Goal: Task Accomplishment & Management: Use online tool/utility

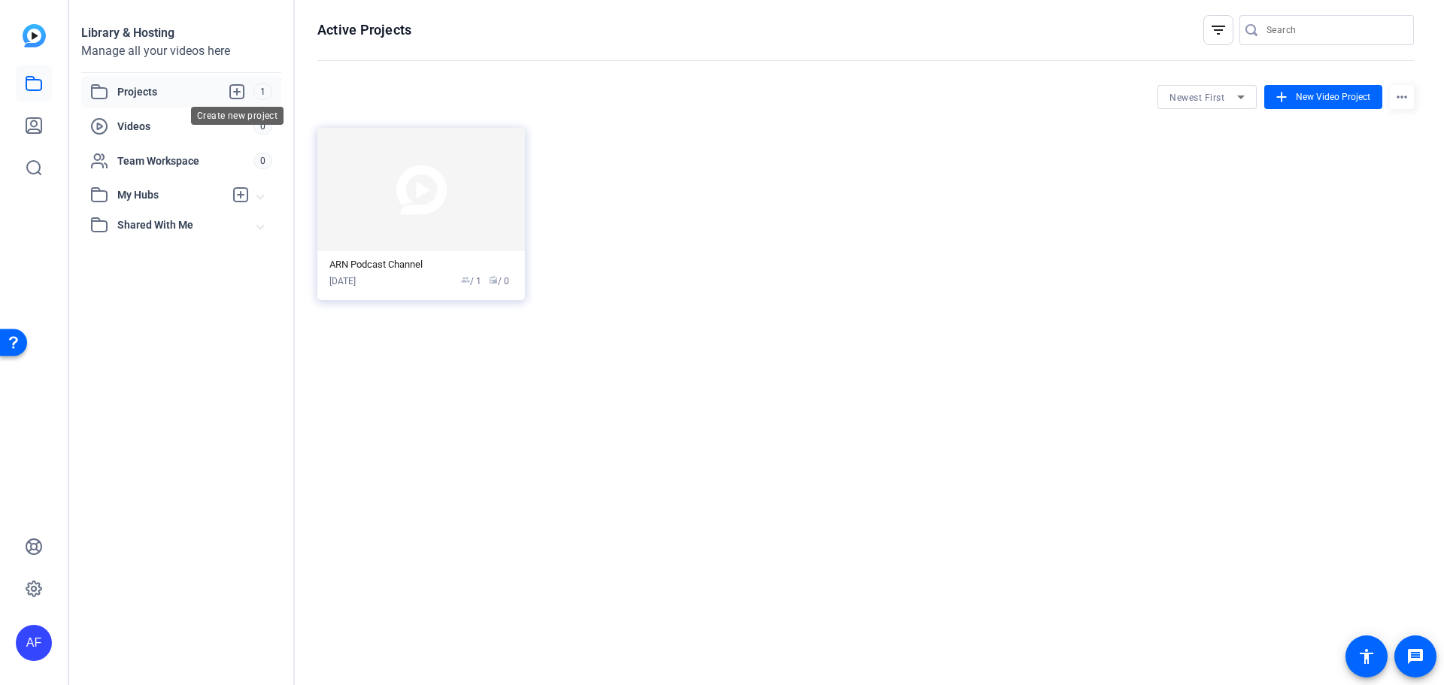
click at [235, 88] on icon at bounding box center [237, 92] width 18 height 18
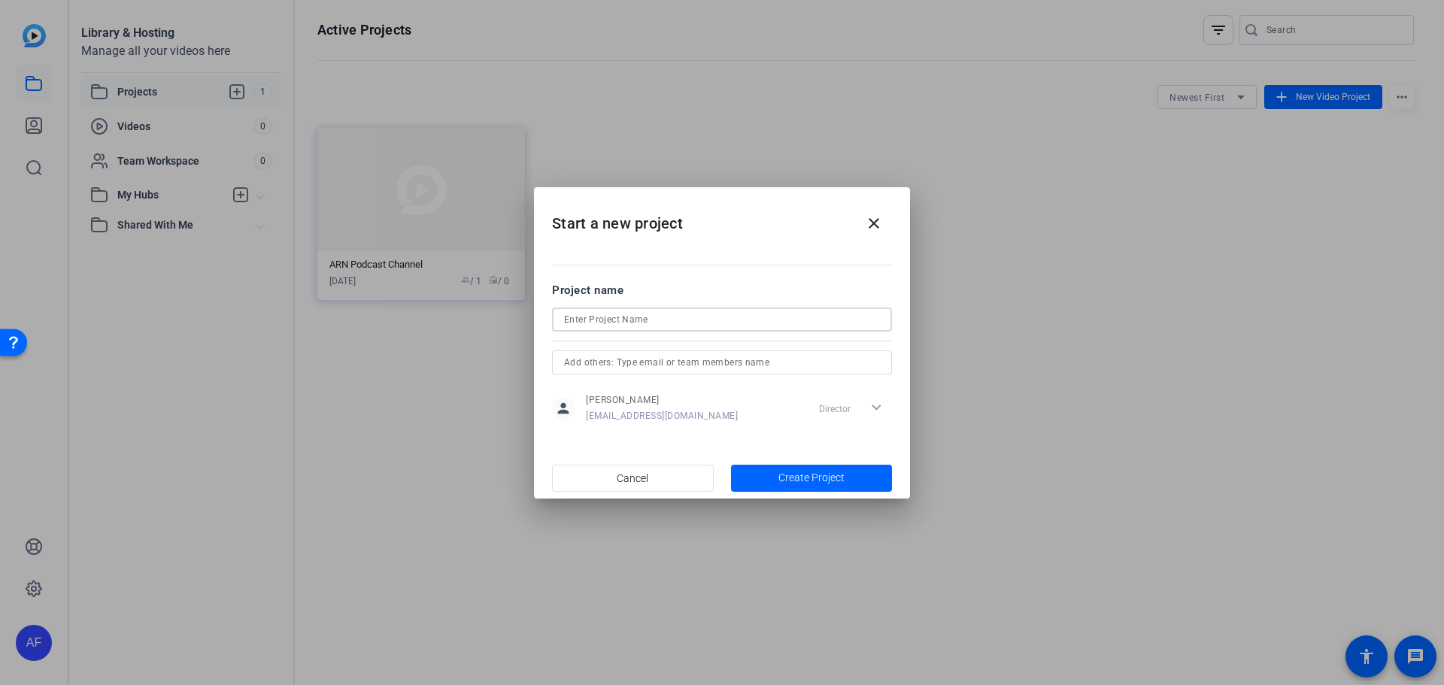
click at [709, 320] on input at bounding box center [722, 320] width 316 height 18
type input "ARN TEST"
click at [812, 463] on span "button" at bounding box center [812, 478] width 162 height 36
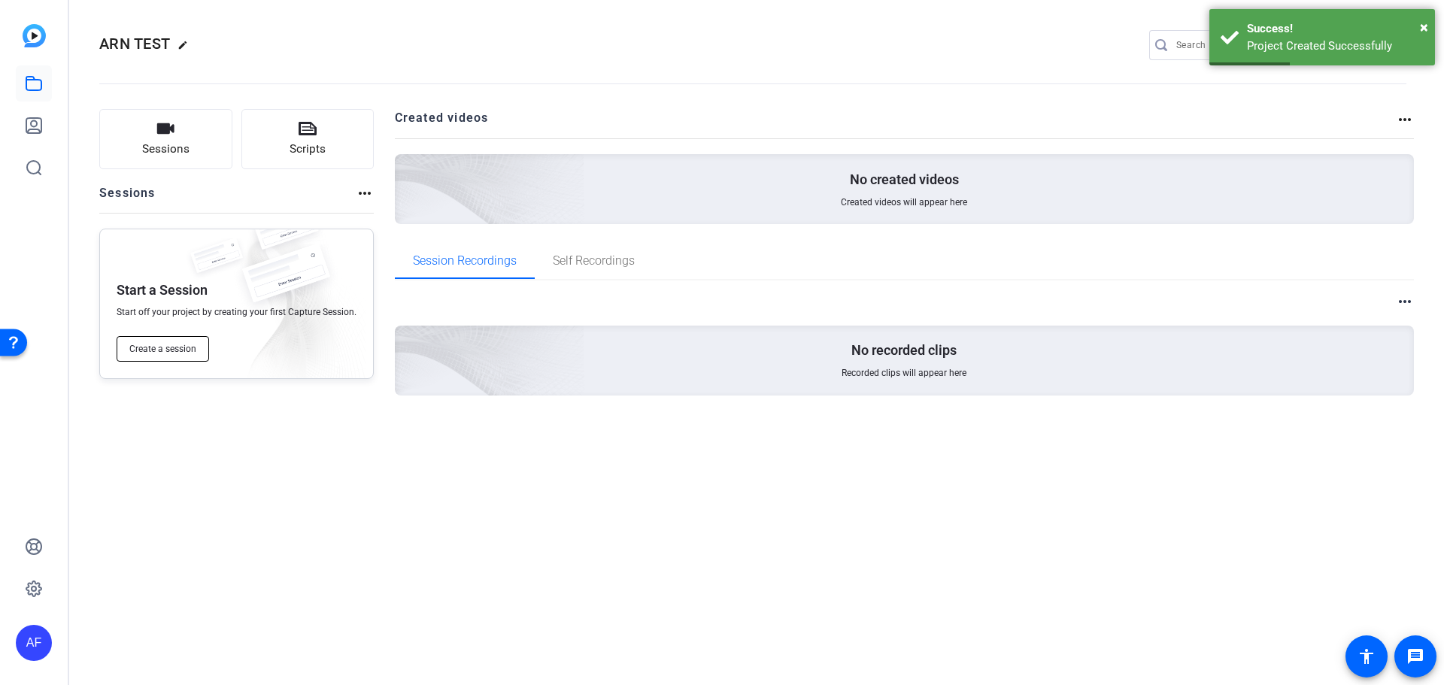
click at [168, 350] on span "Create a session" at bounding box center [162, 349] width 67 height 12
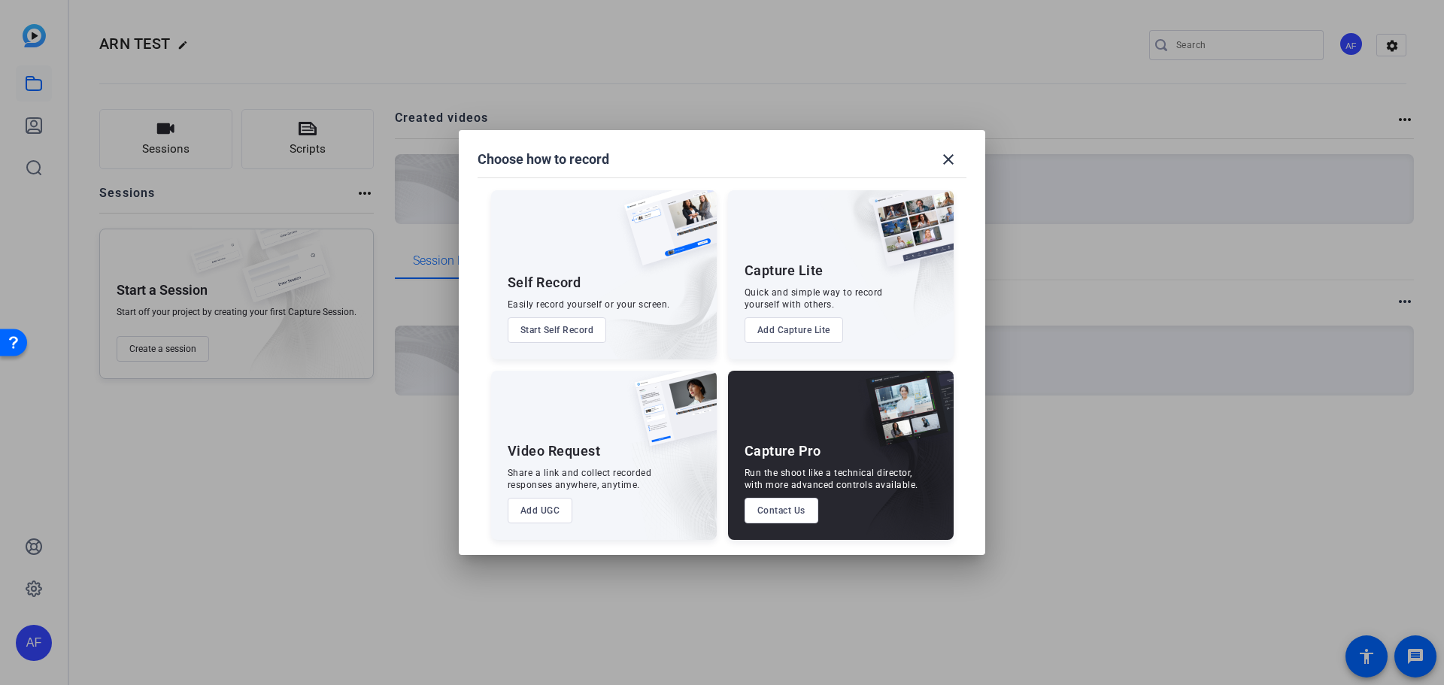
click at [537, 509] on button "Add UGC" at bounding box center [540, 511] width 65 height 26
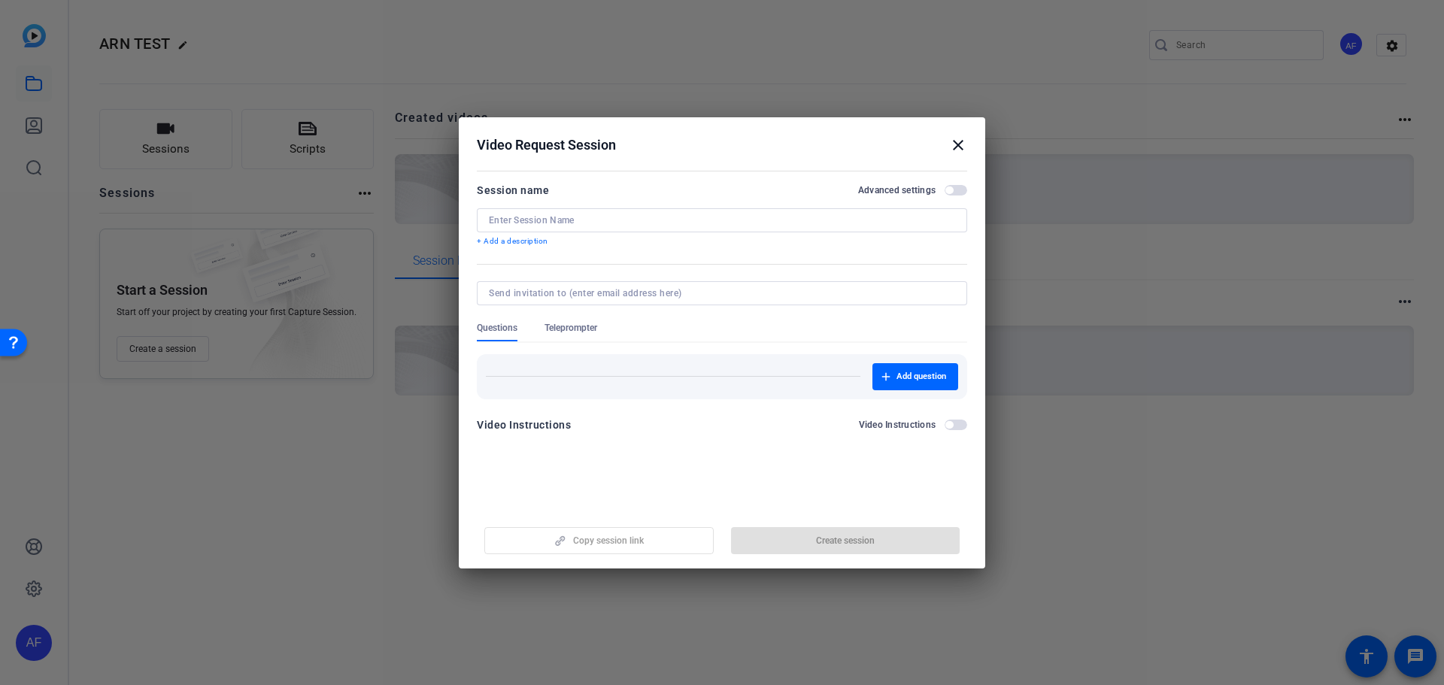
click at [944, 422] on label "Video Instructions" at bounding box center [902, 425] width 86 height 12
click at [945, 422] on button "Video Instructions" at bounding box center [956, 425] width 23 height 11
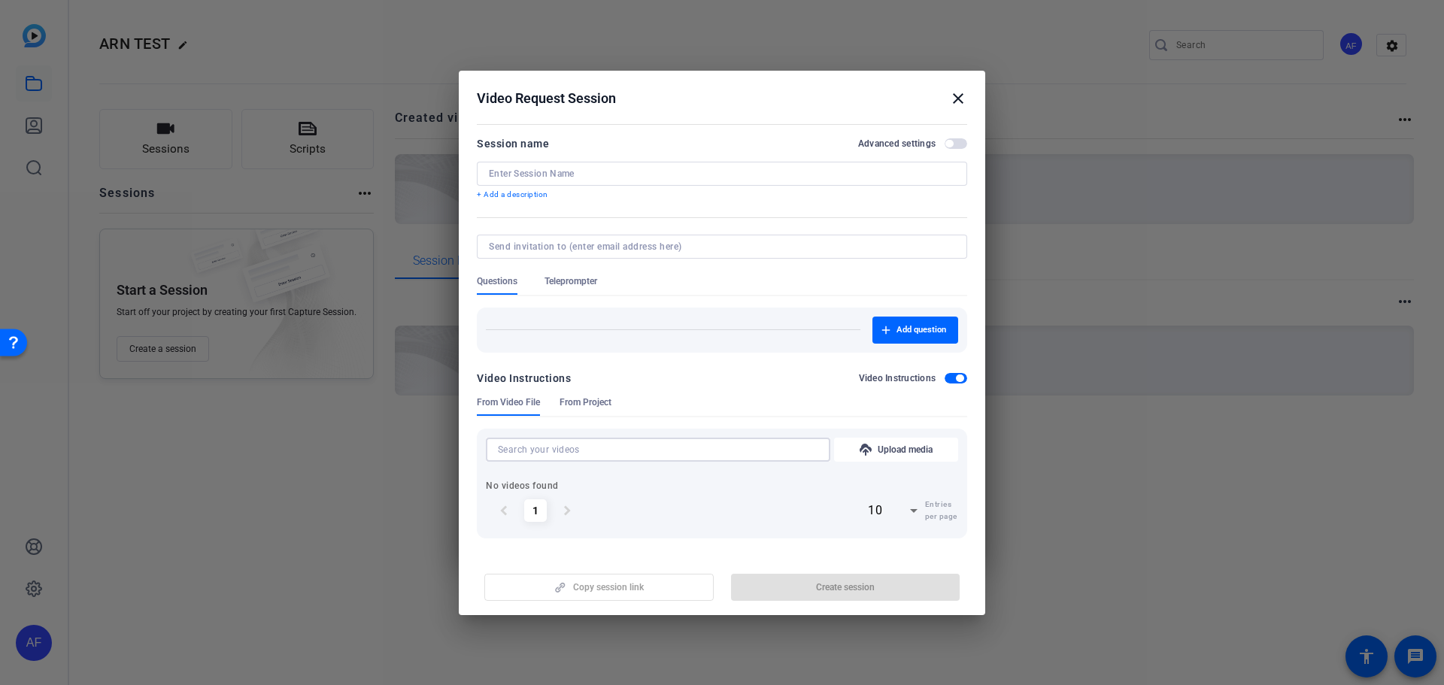
click at [543, 442] on input at bounding box center [658, 450] width 320 height 18
click at [560, 287] on span "Teleprompter" at bounding box center [571, 281] width 53 height 12
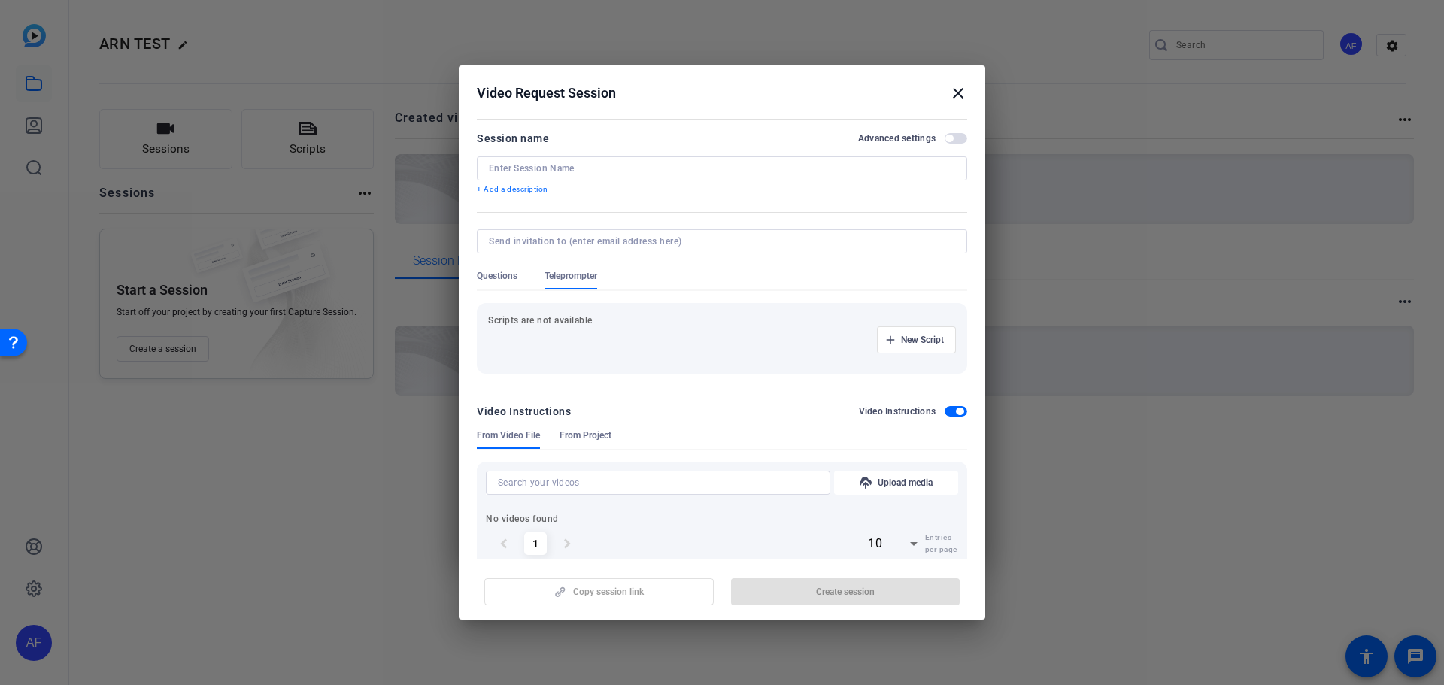
click at [554, 310] on div "Scripts are not available New Script" at bounding box center [722, 338] width 490 height 71
click at [510, 280] on span "Questions" at bounding box center [497, 276] width 41 height 12
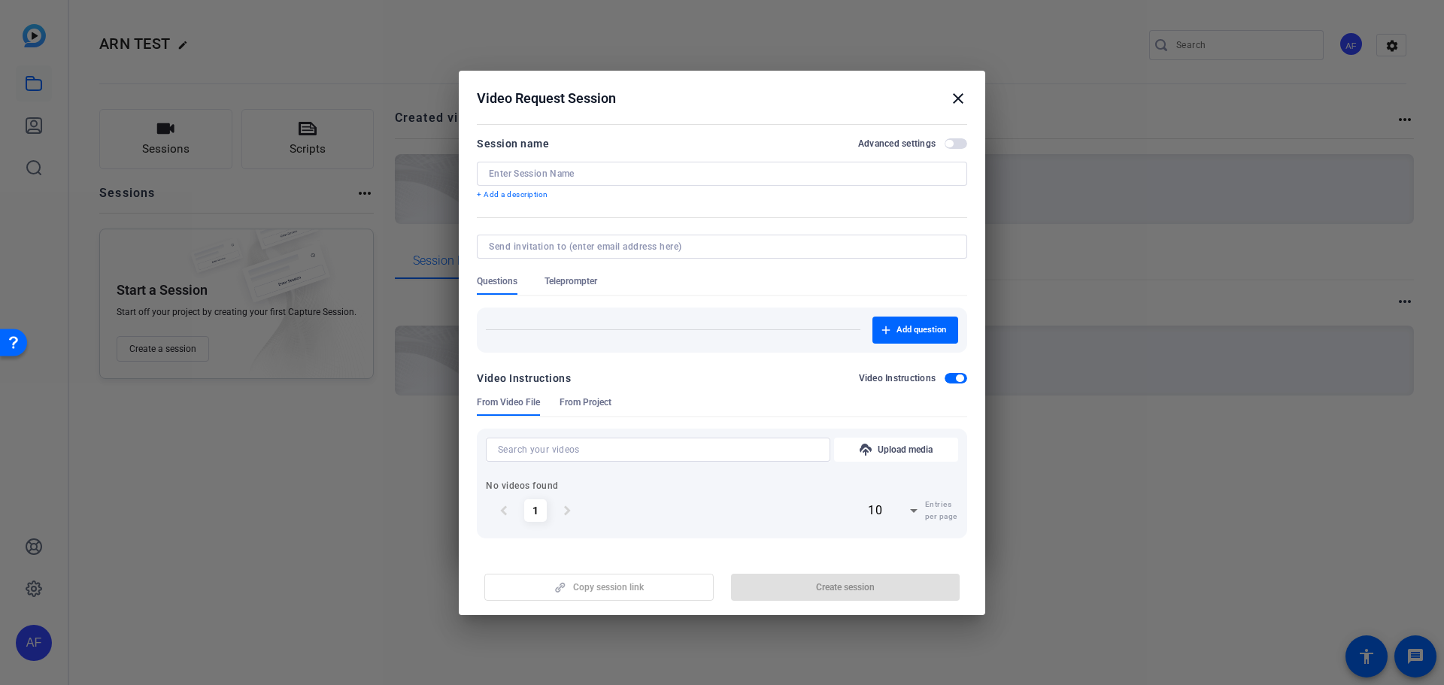
click at [943, 87] on h2 "Video Request Session close" at bounding box center [722, 95] width 526 height 49
click at [960, 100] on mat-icon "close" at bounding box center [958, 99] width 18 height 18
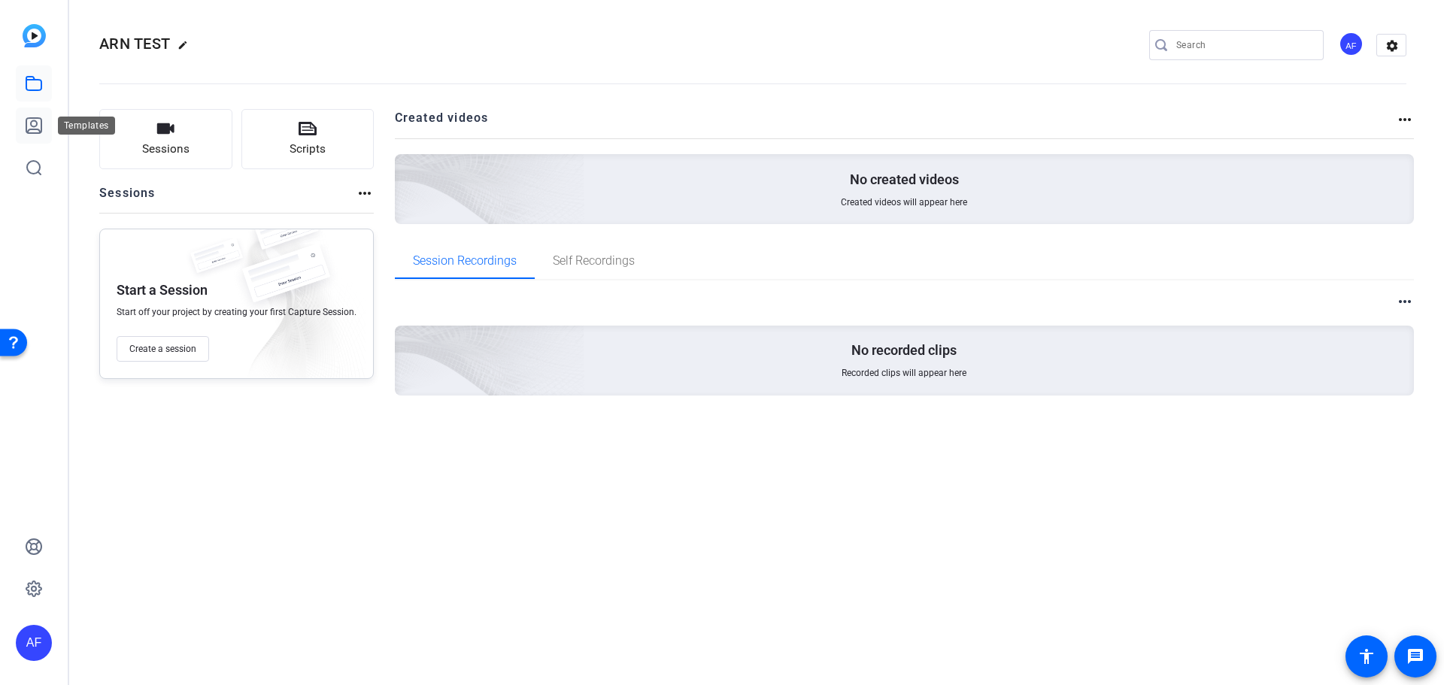
click at [30, 131] on icon at bounding box center [34, 126] width 18 height 18
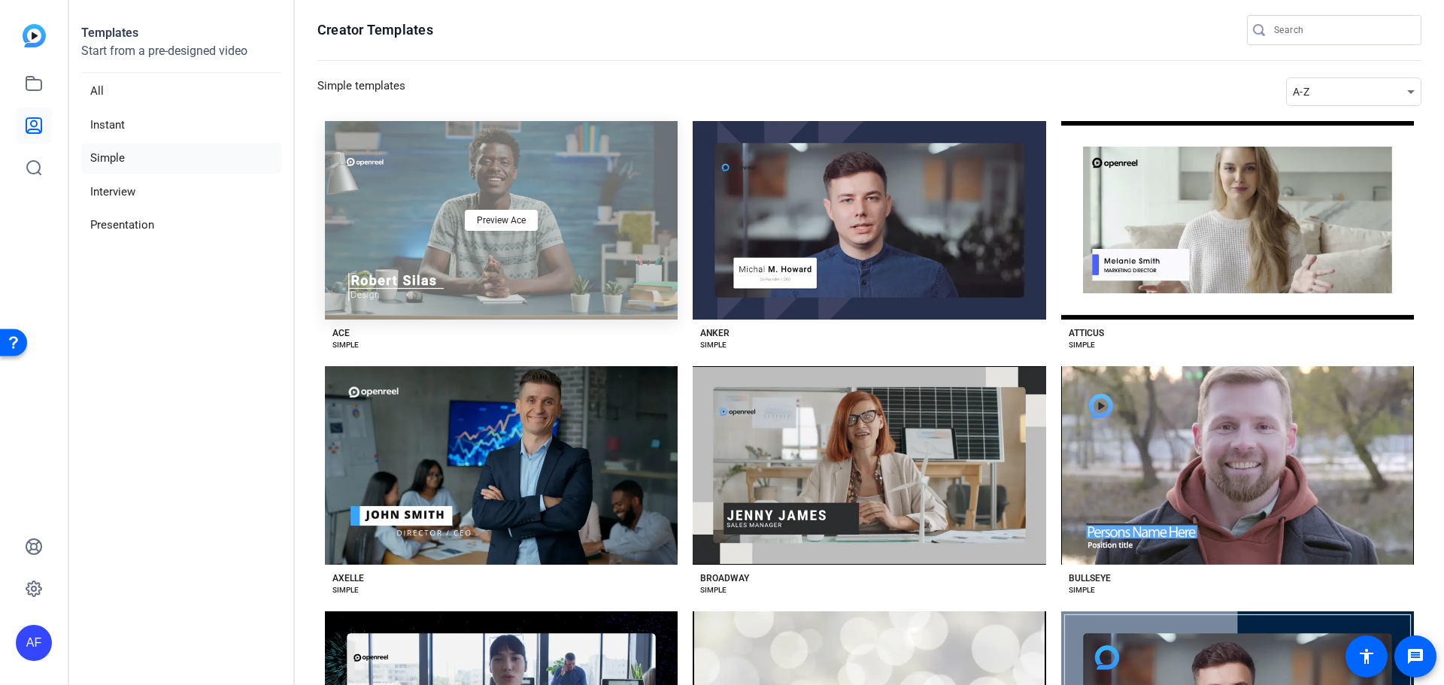
click at [483, 233] on div "Preview Ace" at bounding box center [501, 220] width 353 height 199
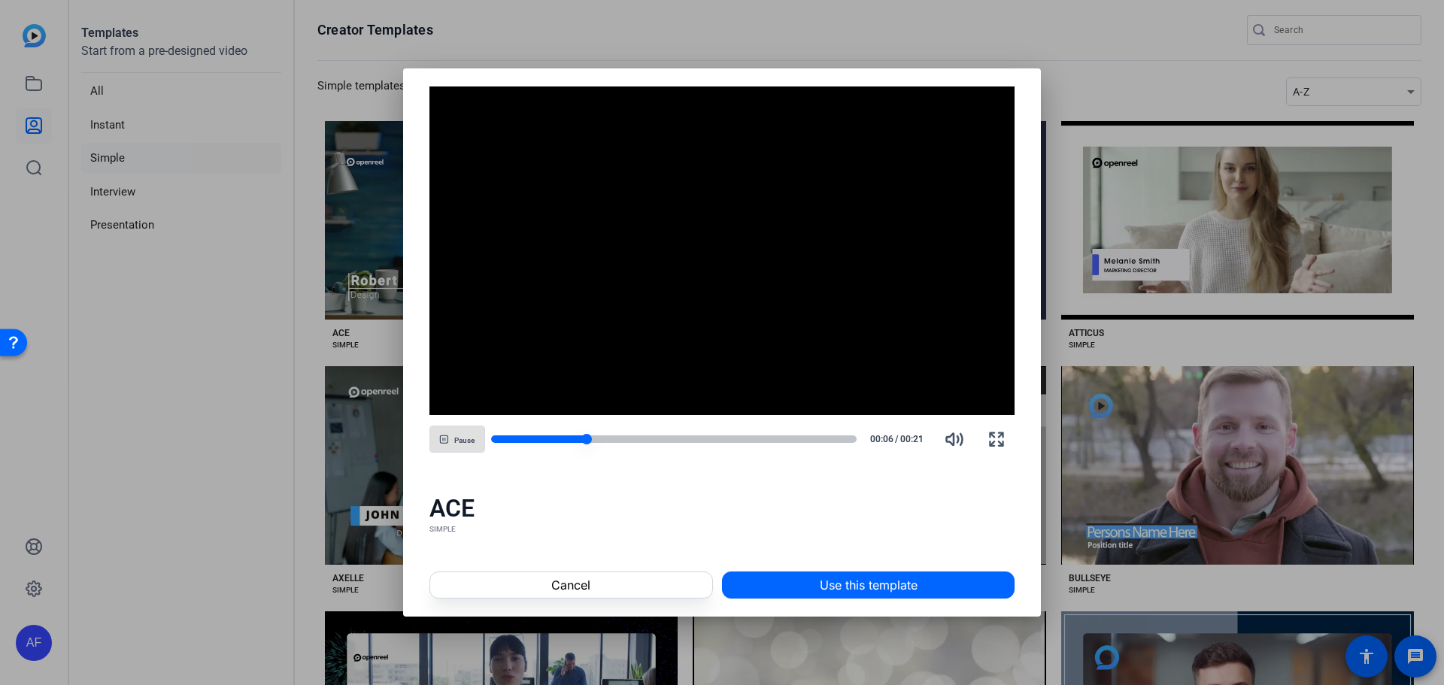
click at [606, 435] on div at bounding box center [674, 439] width 366 height 8
click at [753, 433] on div "Pause 00:10 / 00:21" at bounding box center [722, 439] width 586 height 36
click at [804, 441] on div at bounding box center [674, 439] width 366 height 8
click at [953, 436] on icon "button" at bounding box center [954, 439] width 18 height 18
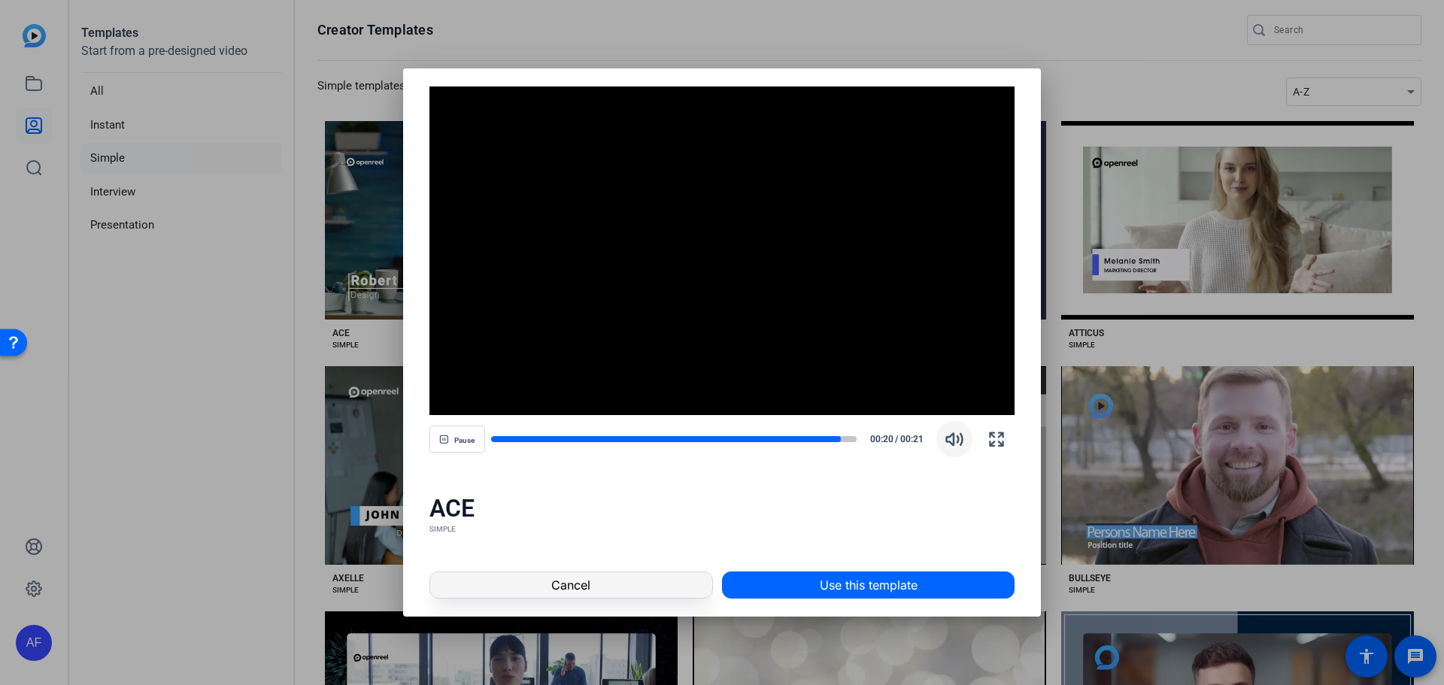
click at [609, 591] on span at bounding box center [571, 585] width 282 height 36
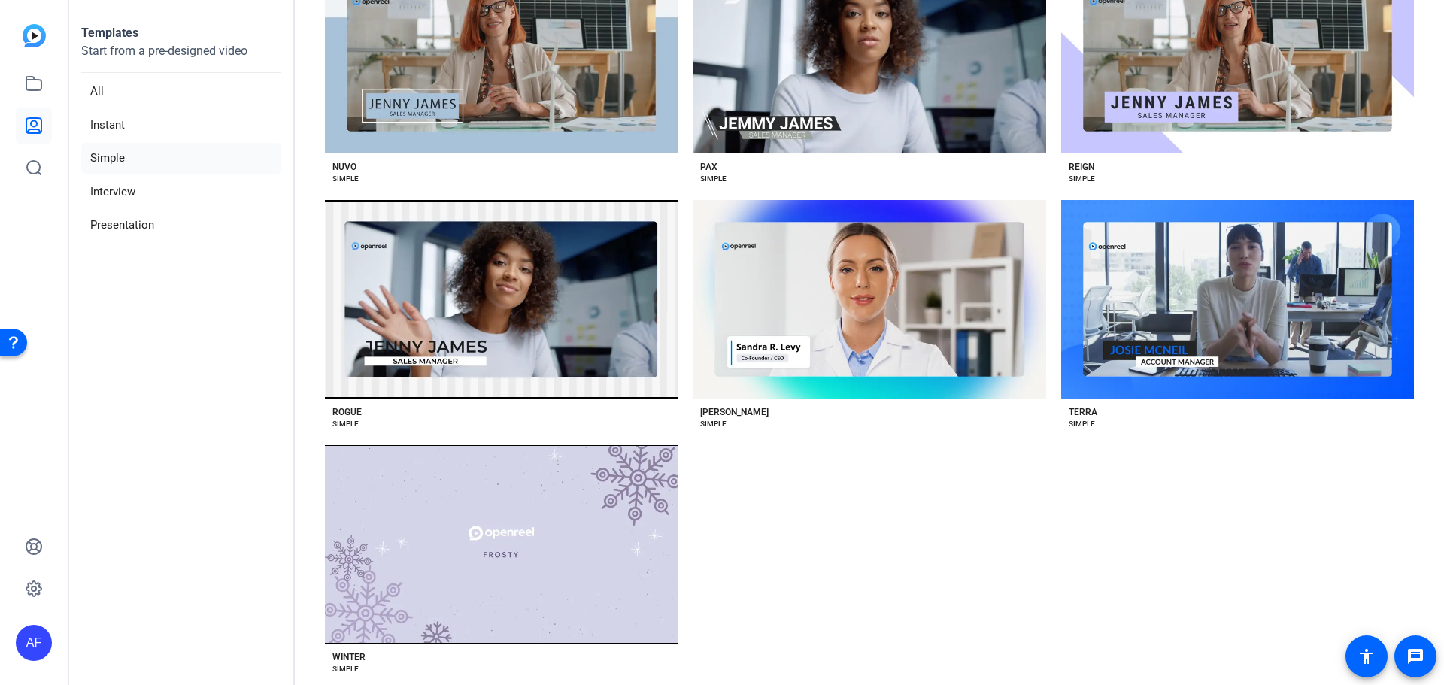
scroll to position [1413, 0]
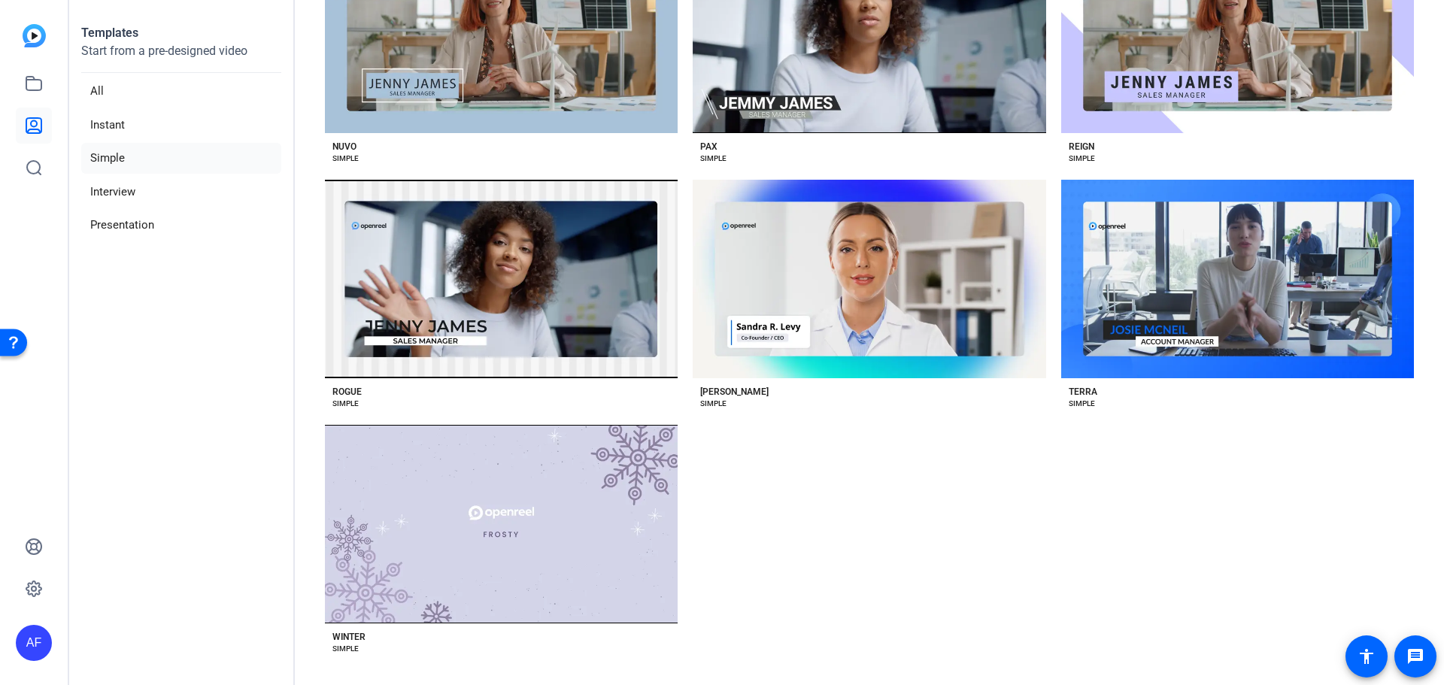
click at [912, 314] on div "Preview [PERSON_NAME]" at bounding box center [869, 279] width 353 height 199
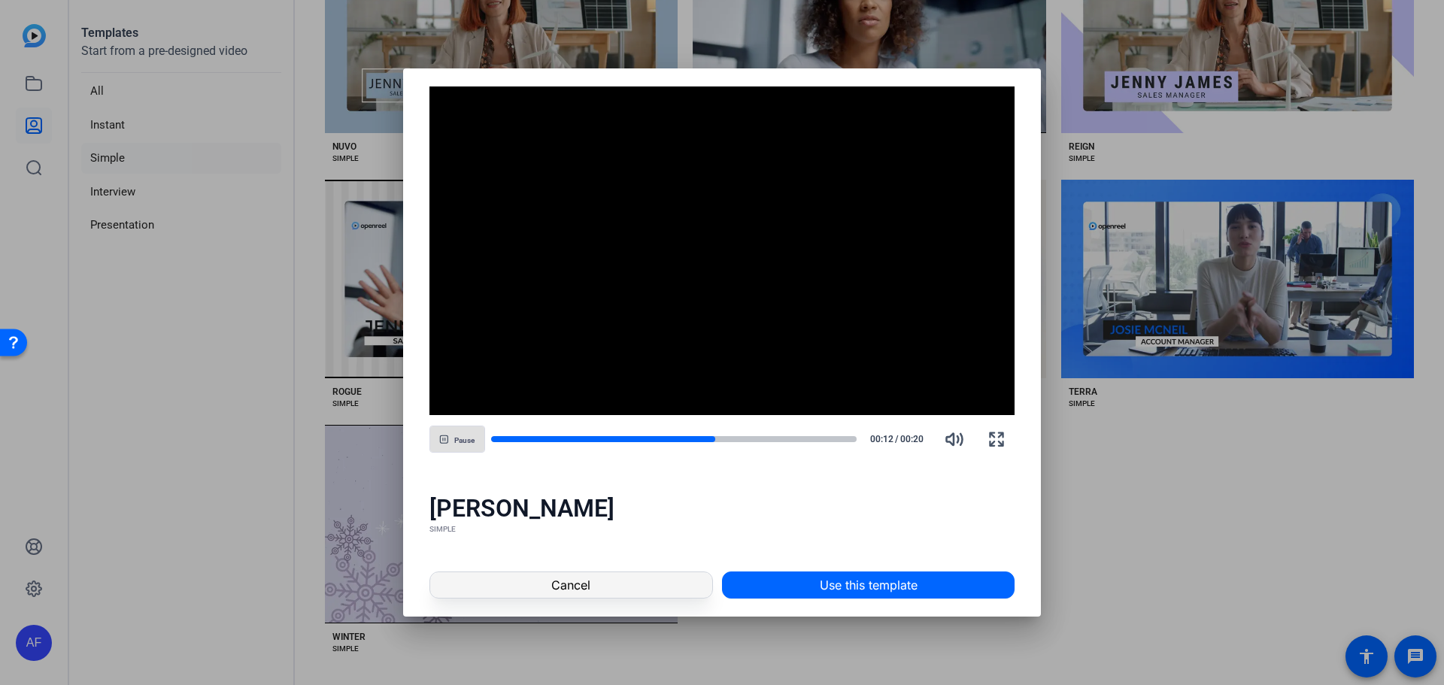
click at [574, 587] on span "Cancel" at bounding box center [570, 585] width 39 height 18
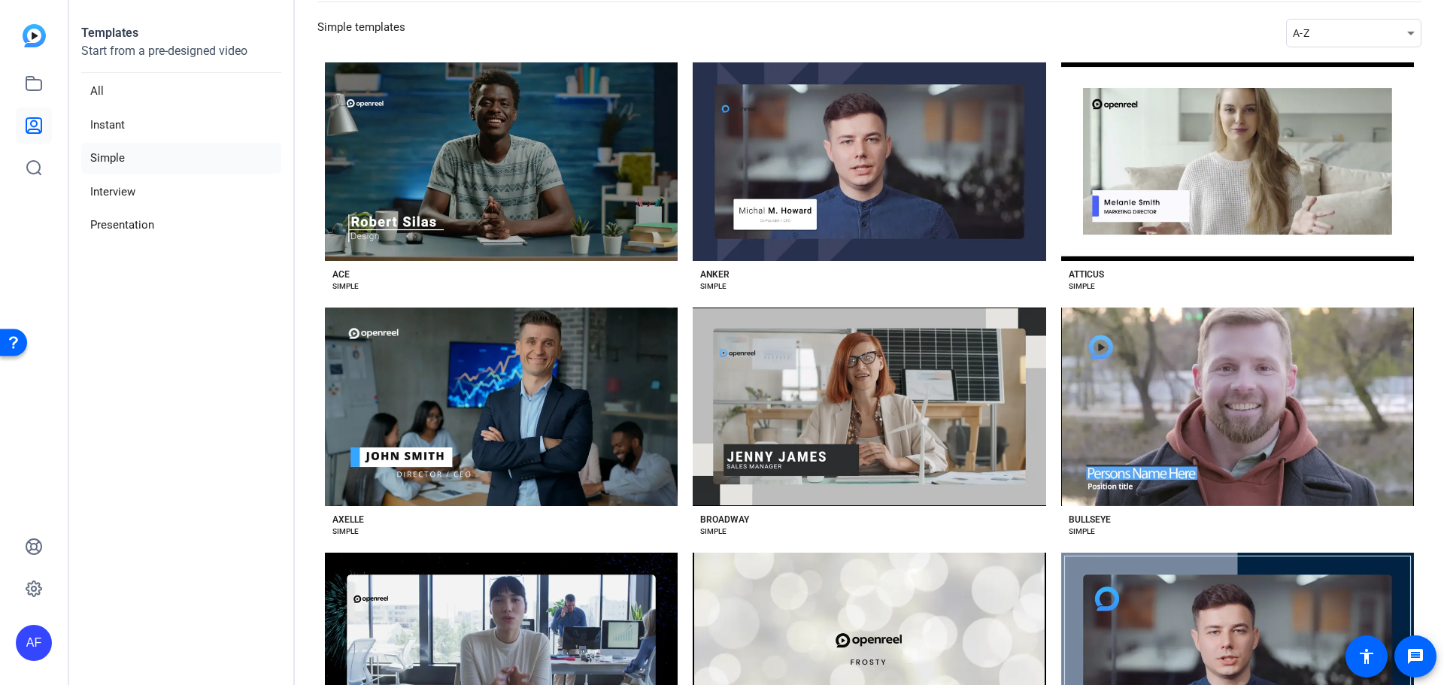
scroll to position [0, 0]
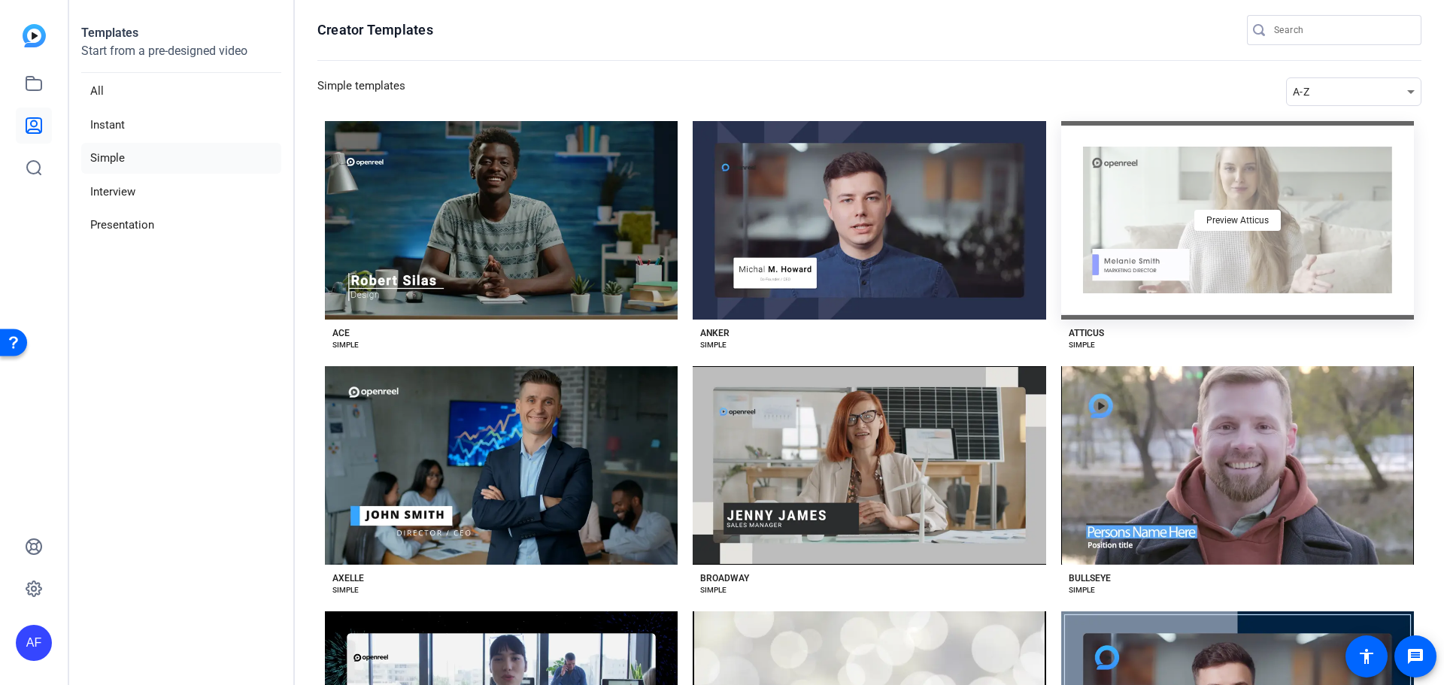
click at [1243, 176] on div "Preview Atticus" at bounding box center [1237, 220] width 353 height 199
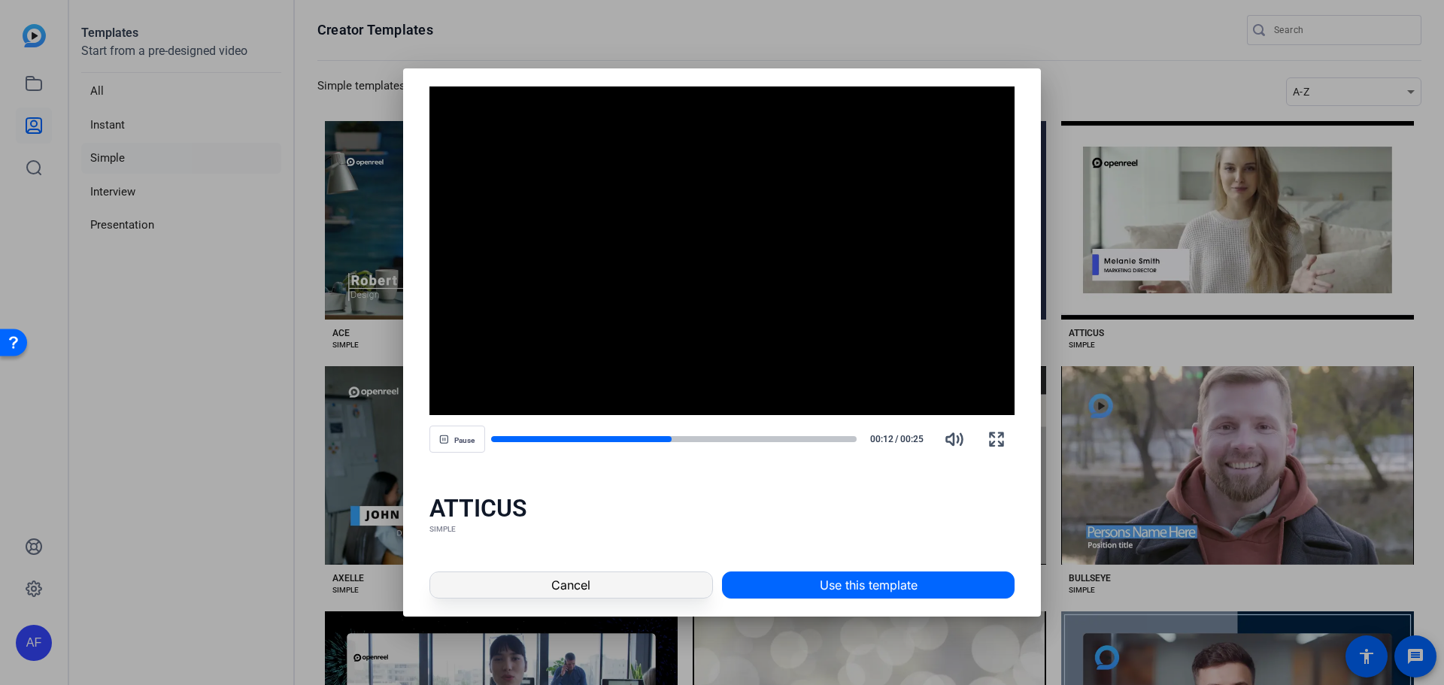
click at [526, 584] on span at bounding box center [571, 585] width 282 height 36
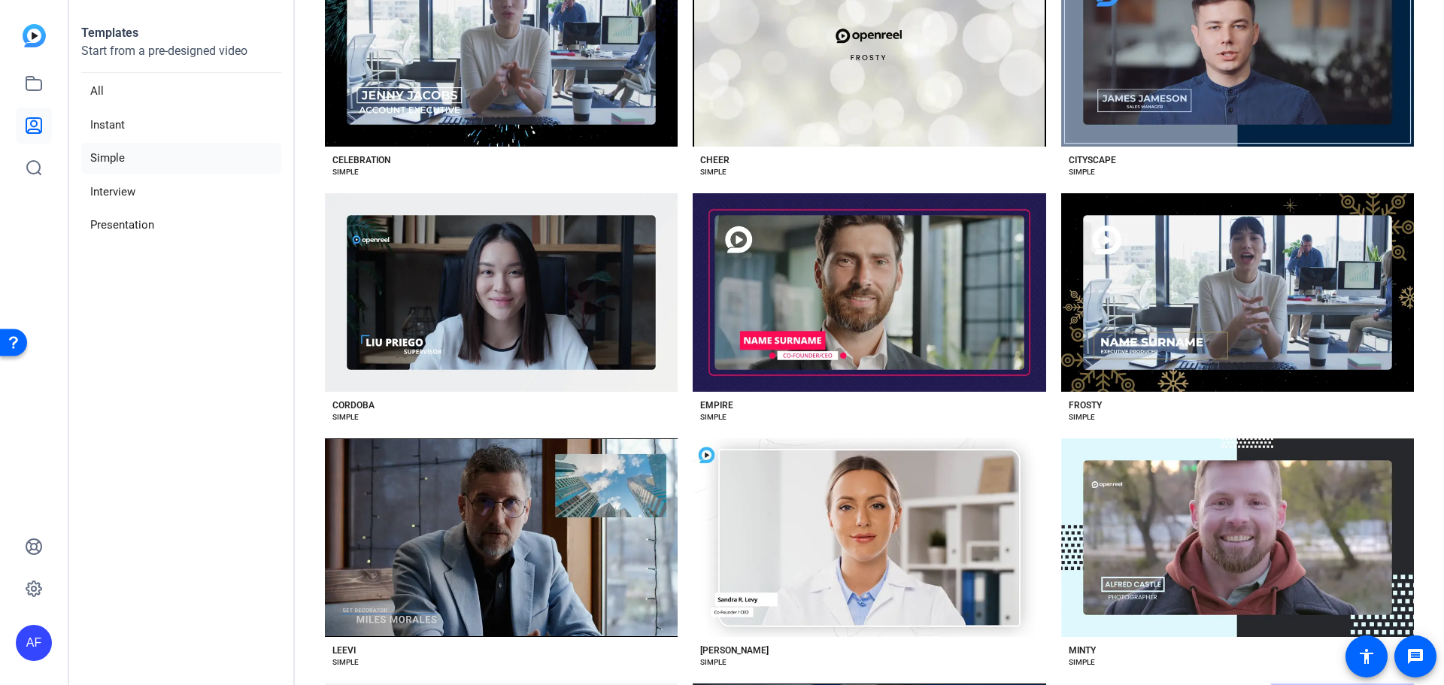
scroll to position [677, 0]
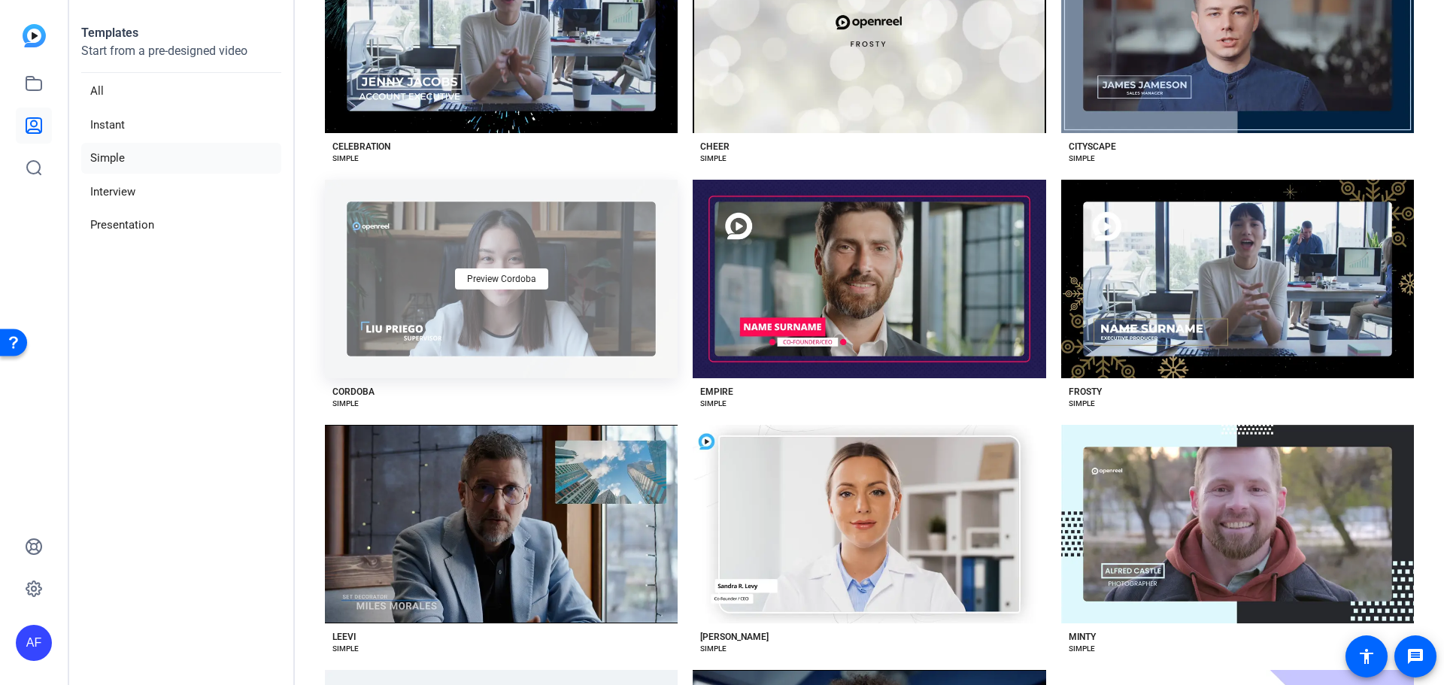
click at [533, 295] on div "Preview Cordoba" at bounding box center [501, 279] width 353 height 199
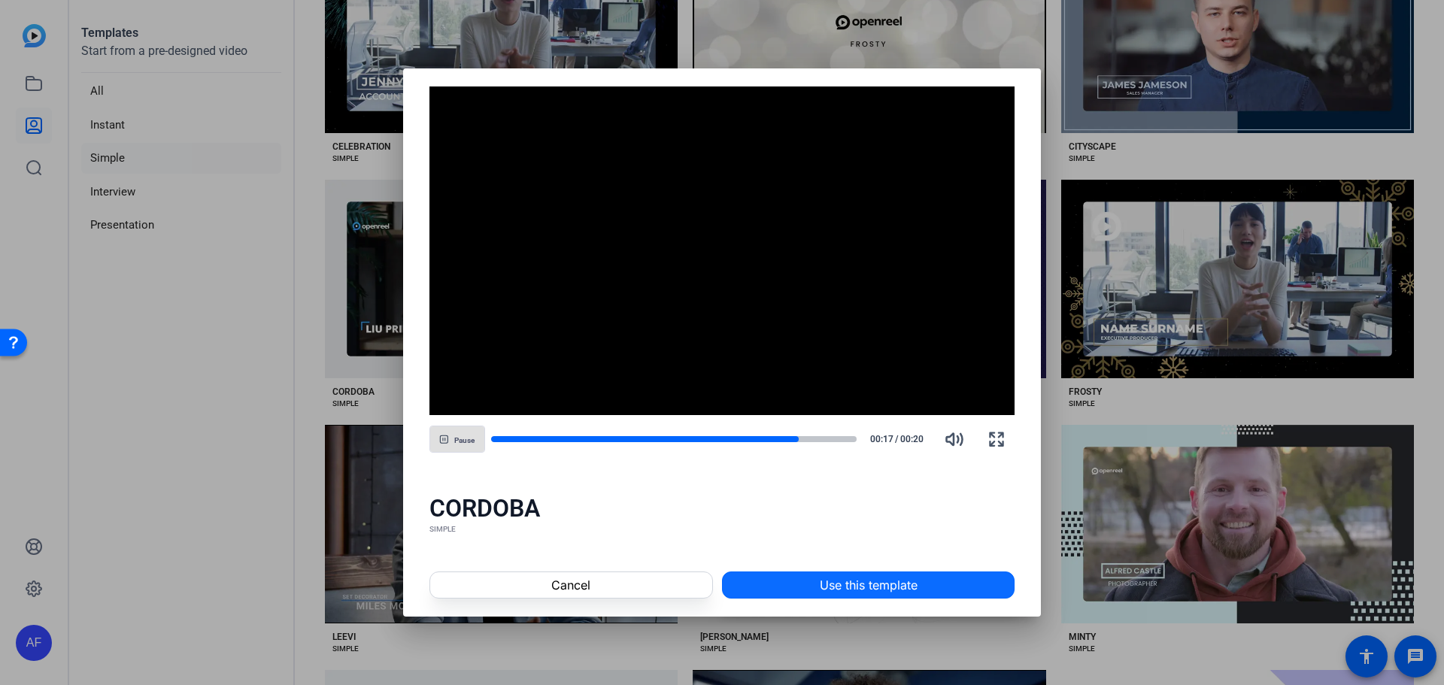
click at [811, 591] on span at bounding box center [868, 585] width 291 height 36
